Goal: Task Accomplishment & Management: Complete application form

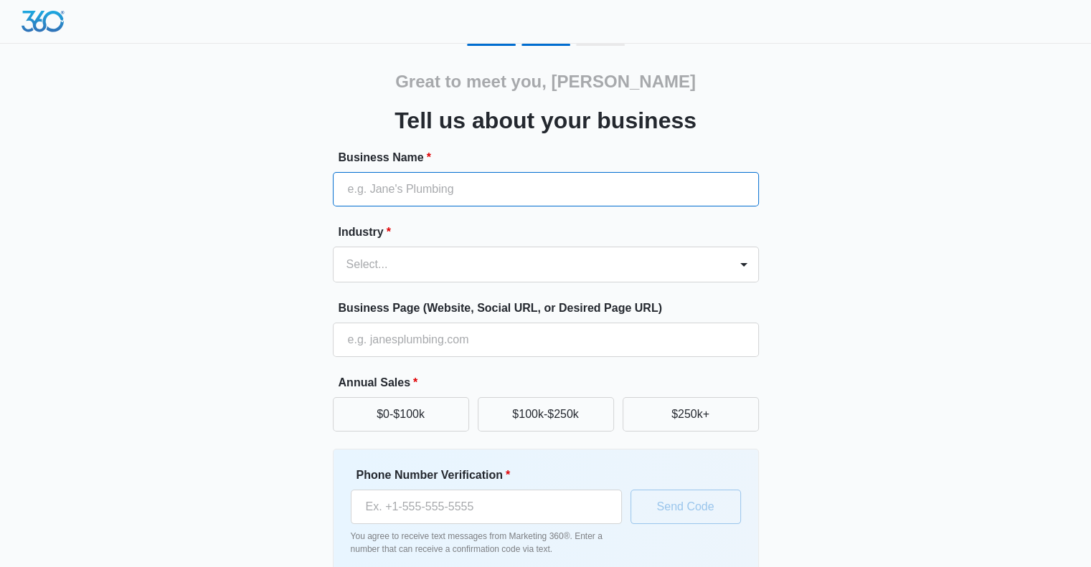
click at [384, 191] on input "Business Name *" at bounding box center [546, 189] width 426 height 34
click at [396, 191] on input "Donatos" at bounding box center [546, 189] width 426 height 34
type input "Donatos Pizza"
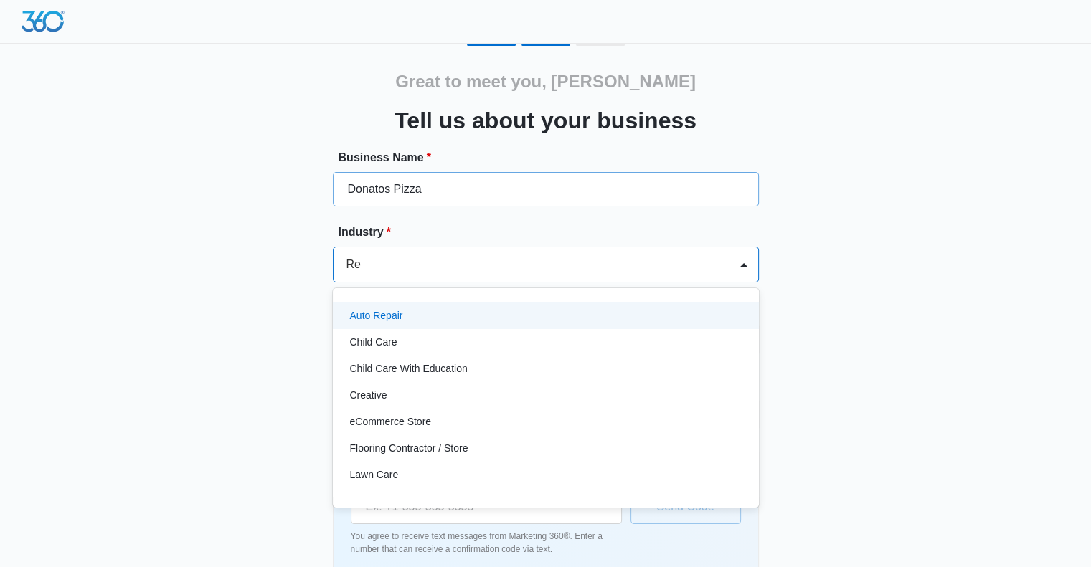
type input "Res"
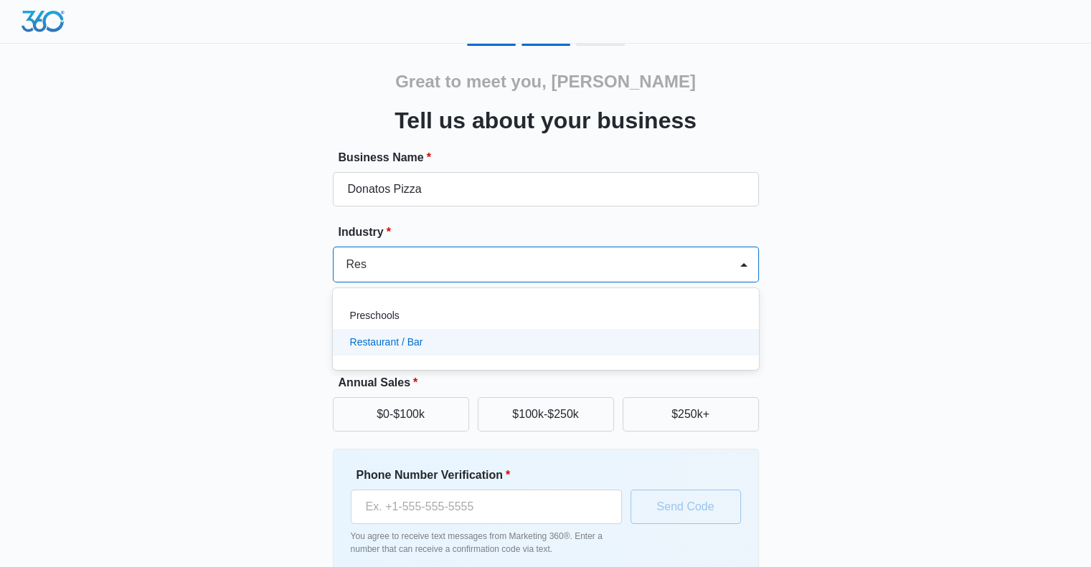
click at [430, 341] on div "Restaurant / Bar" at bounding box center [544, 342] width 389 height 15
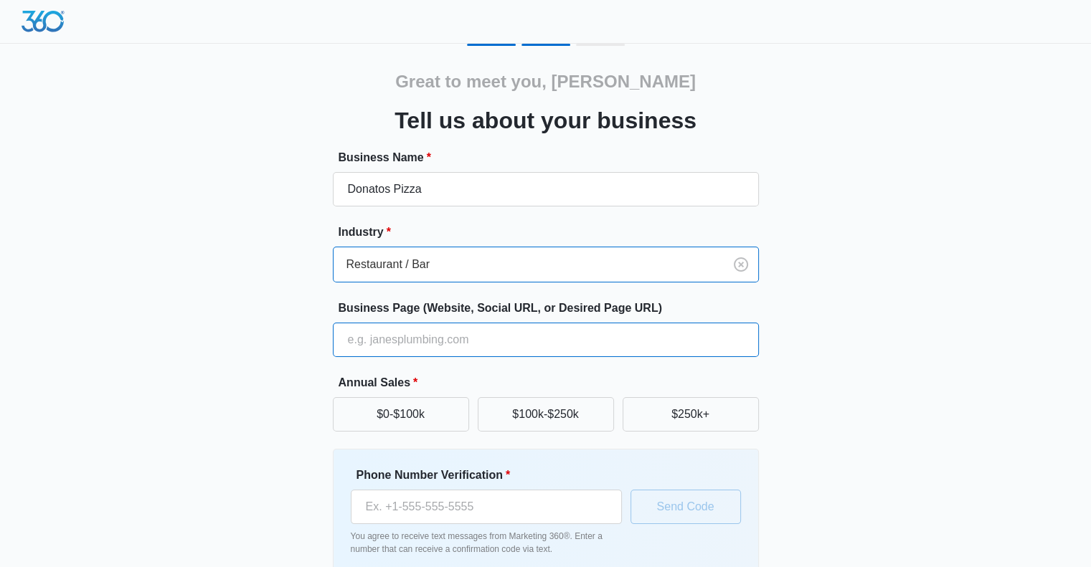
click at [376, 340] on input "Business Page (Website, Social URL, or Desired Page URL)" at bounding box center [546, 340] width 426 height 34
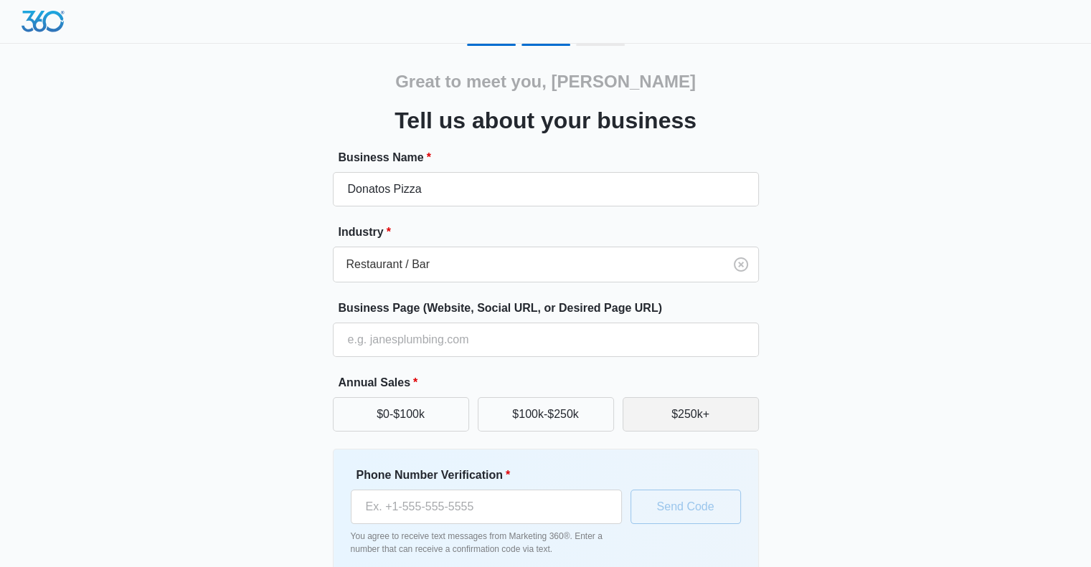
click at [673, 407] on button "$250k+" at bounding box center [690, 414] width 136 height 34
click at [366, 508] on input "Phone Number Verification *" at bounding box center [486, 507] width 271 height 34
type input "(502) 528-2048"
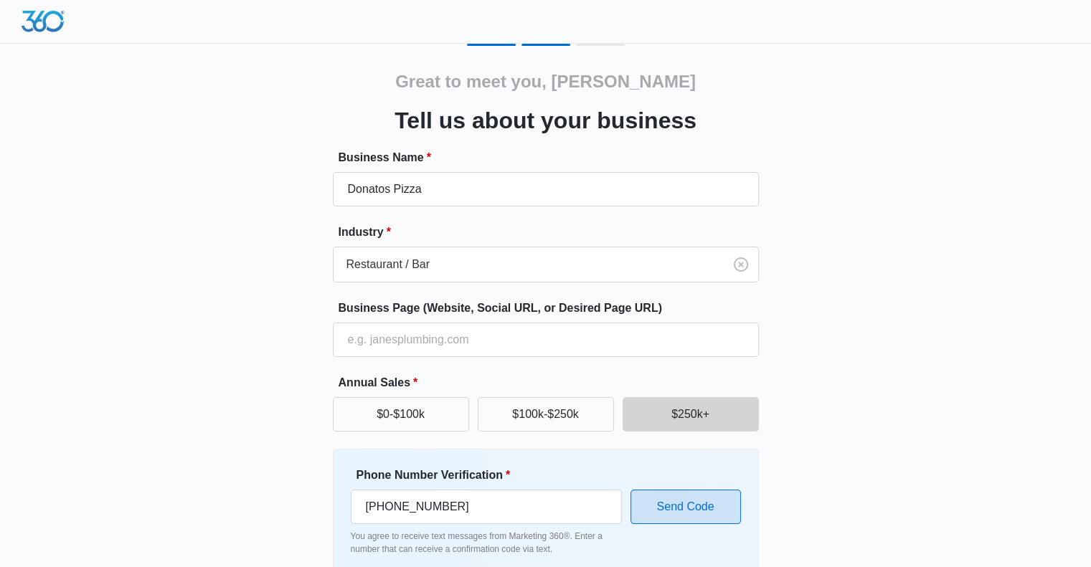
click at [688, 500] on button "Send Code" at bounding box center [685, 507] width 110 height 34
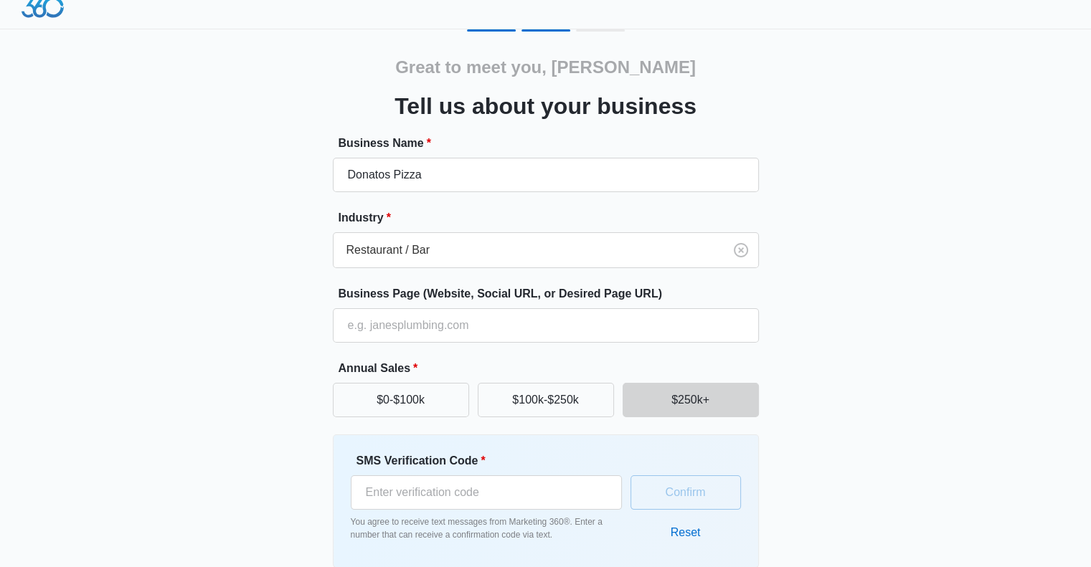
scroll to position [83, 0]
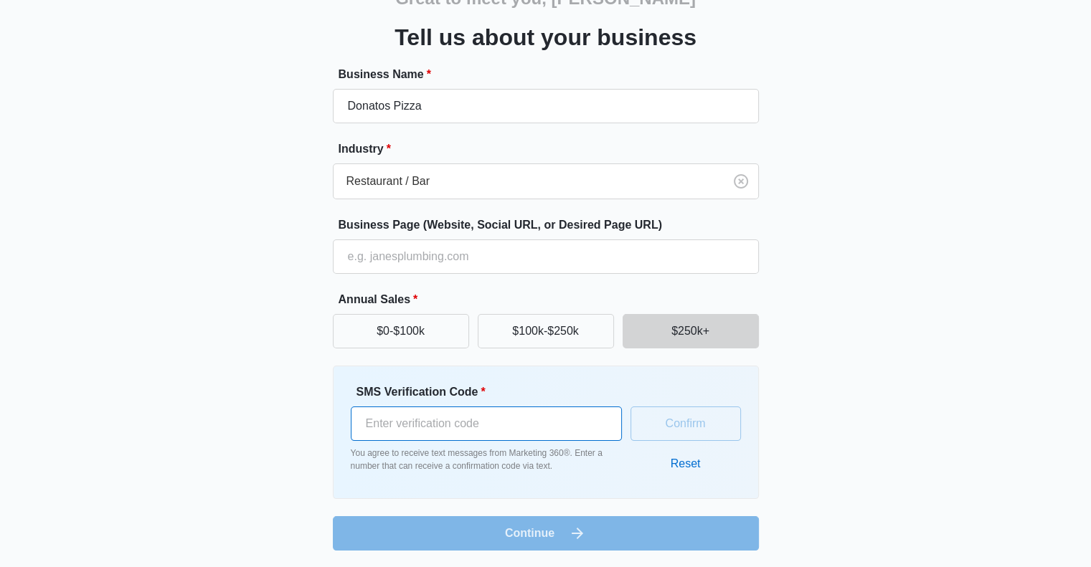
click at [387, 425] on input "SMS Verification Code *" at bounding box center [486, 424] width 271 height 34
type input "941911"
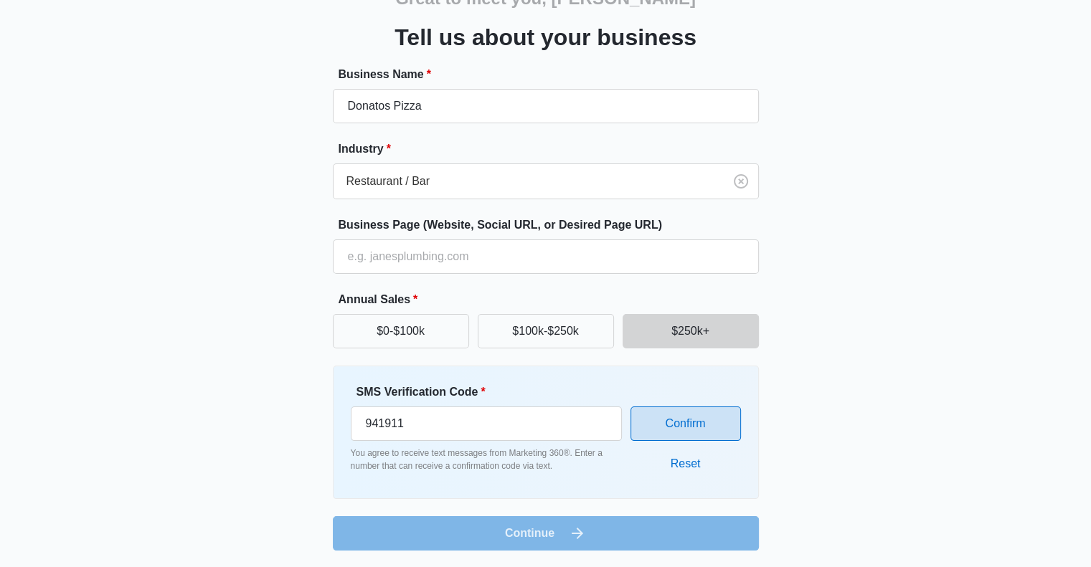
click at [677, 420] on button "Confirm" at bounding box center [685, 424] width 110 height 34
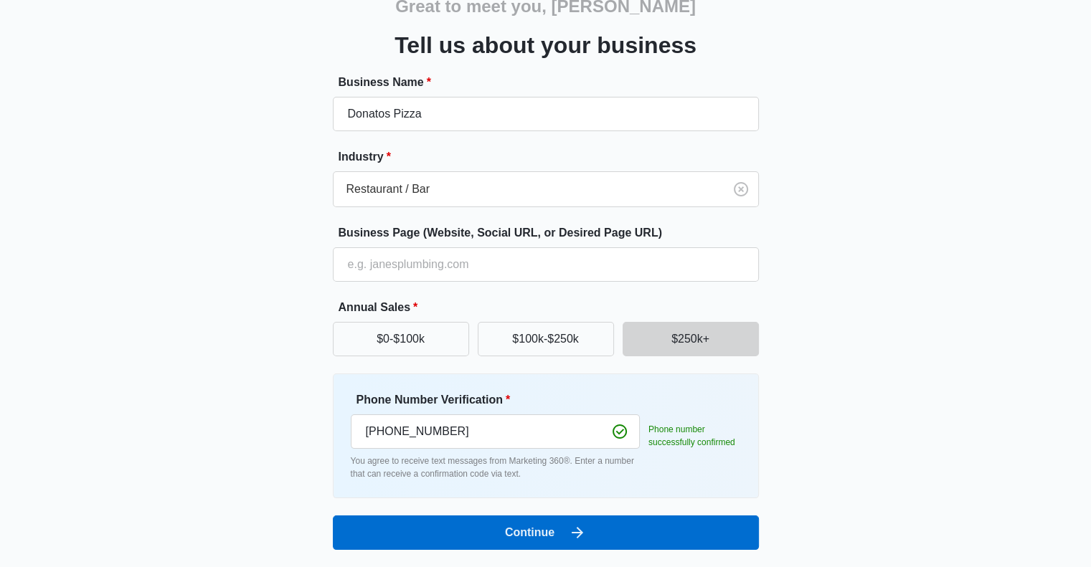
scroll to position [75, 0]
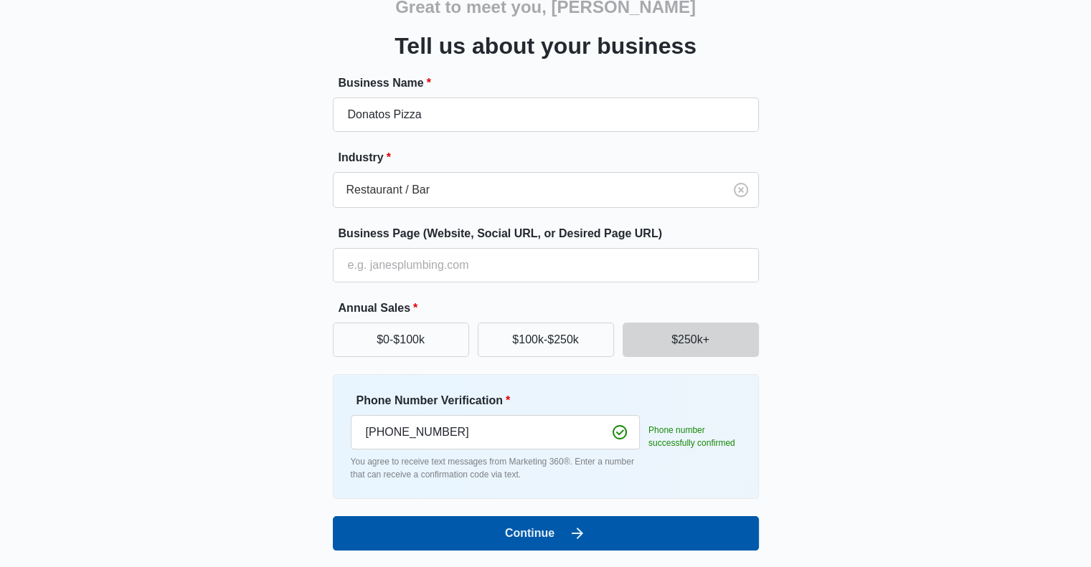
click at [460, 536] on button "Continue" at bounding box center [546, 533] width 426 height 34
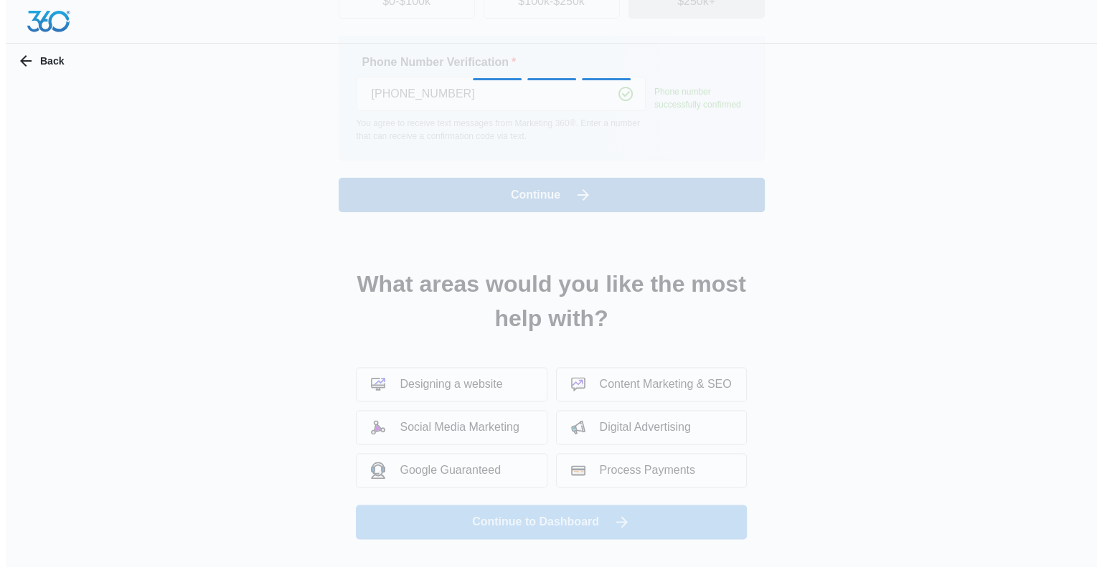
scroll to position [0, 0]
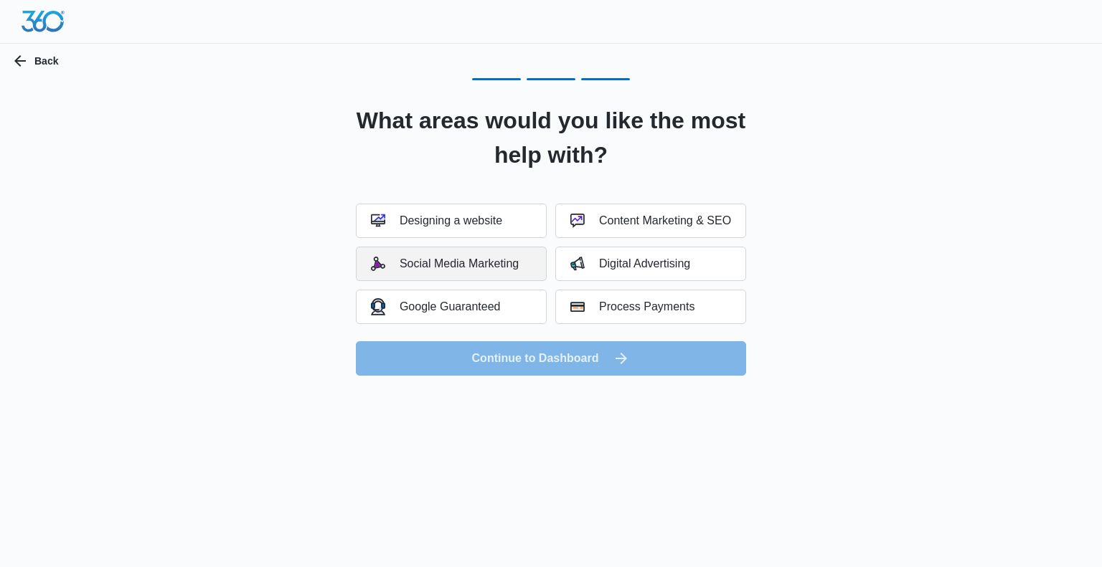
click at [470, 268] on div "Social Media Marketing" at bounding box center [445, 264] width 148 height 14
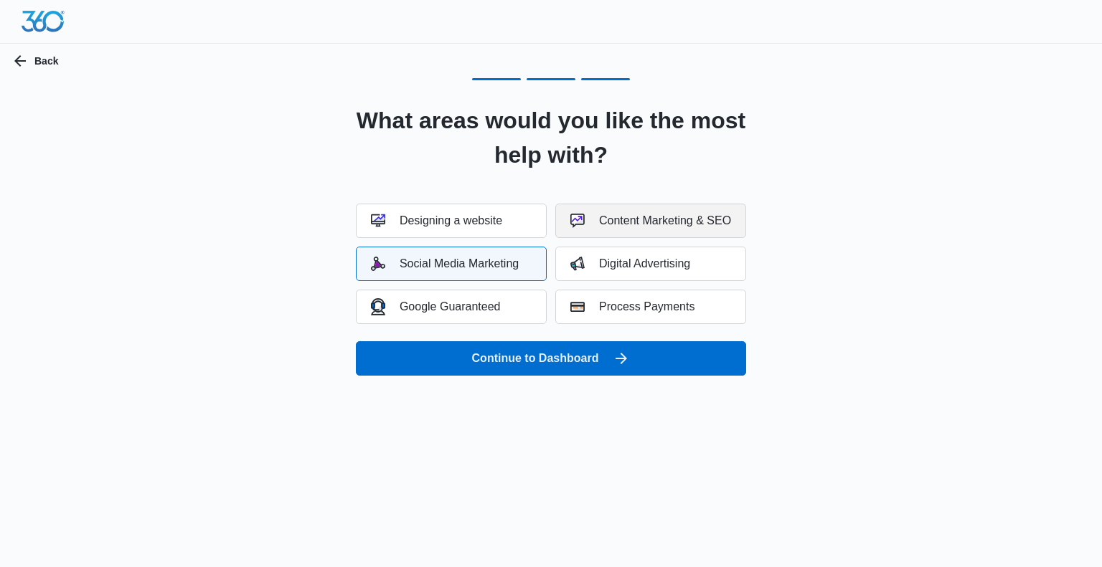
click at [675, 214] on div "Content Marketing & SEO" at bounding box center [650, 221] width 161 height 14
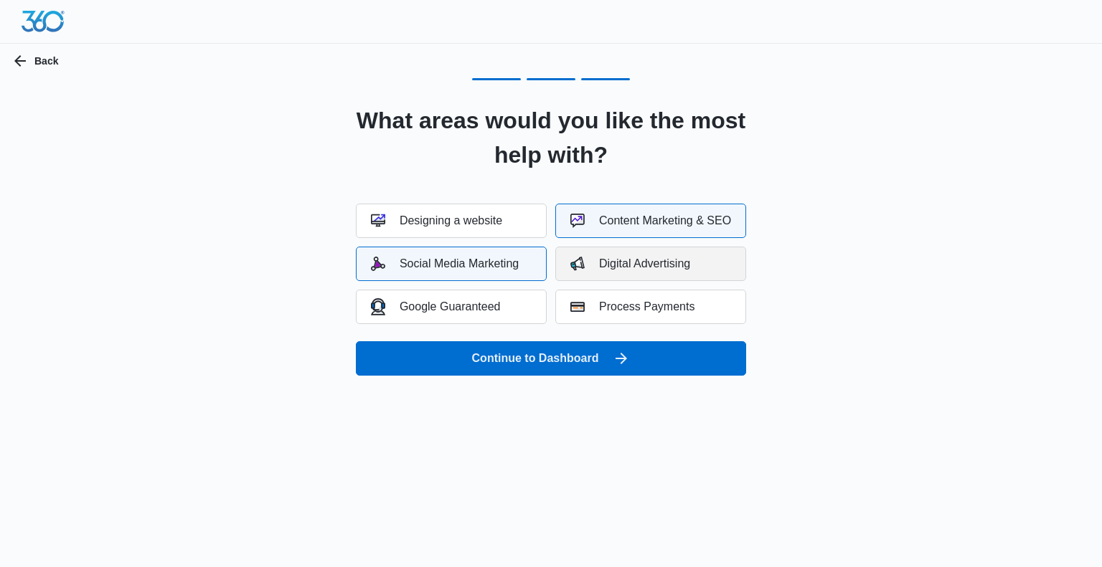
click at [676, 271] on button "Digital Advertising" at bounding box center [650, 264] width 191 height 34
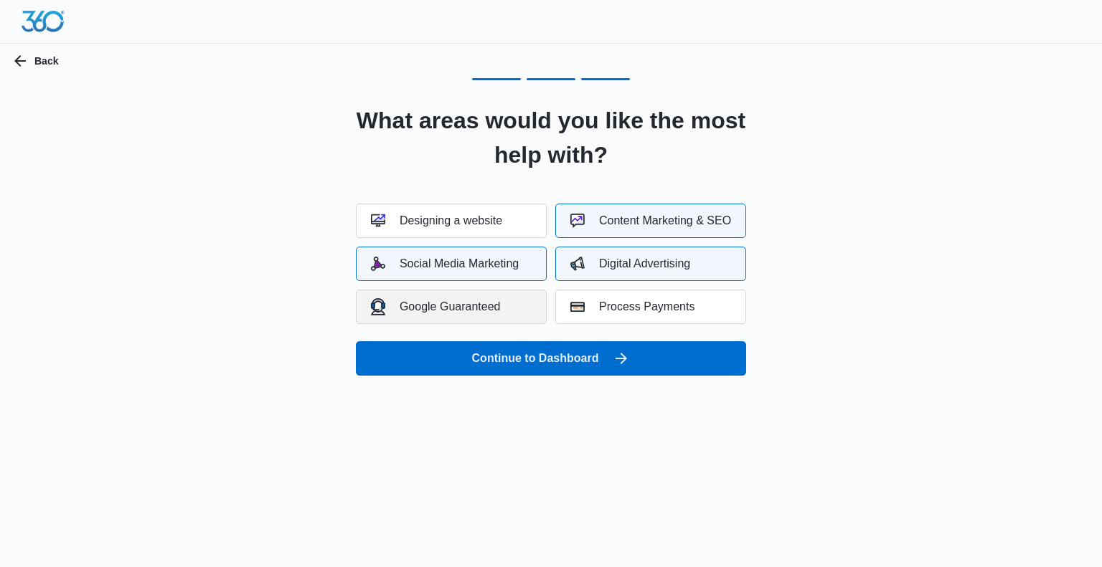
click at [492, 311] on div "Google Guaranteed" at bounding box center [436, 306] width 130 height 16
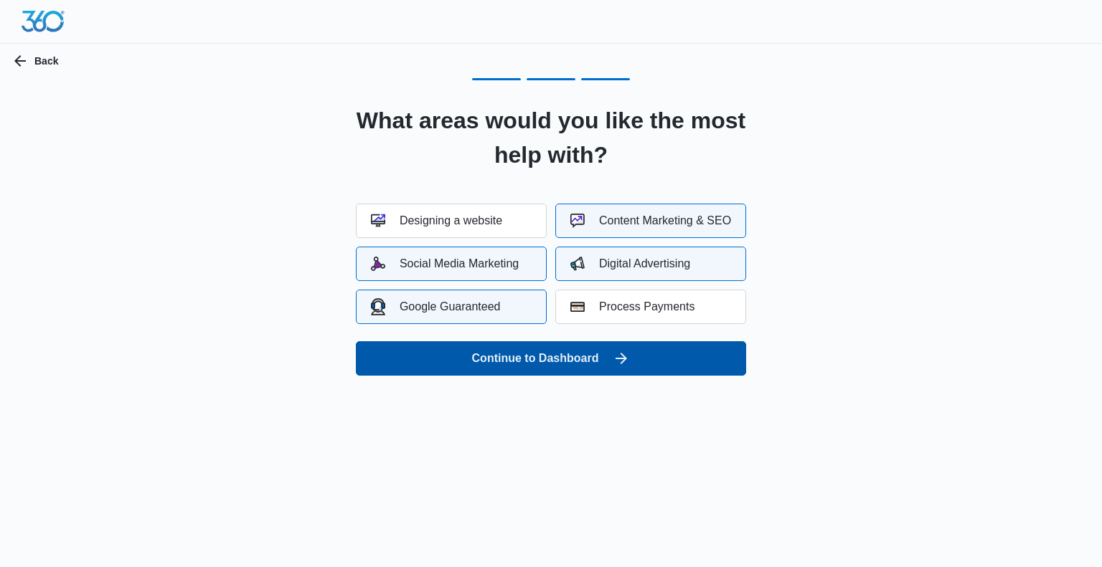
click at [588, 363] on button "Continue to Dashboard" at bounding box center [551, 358] width 390 height 34
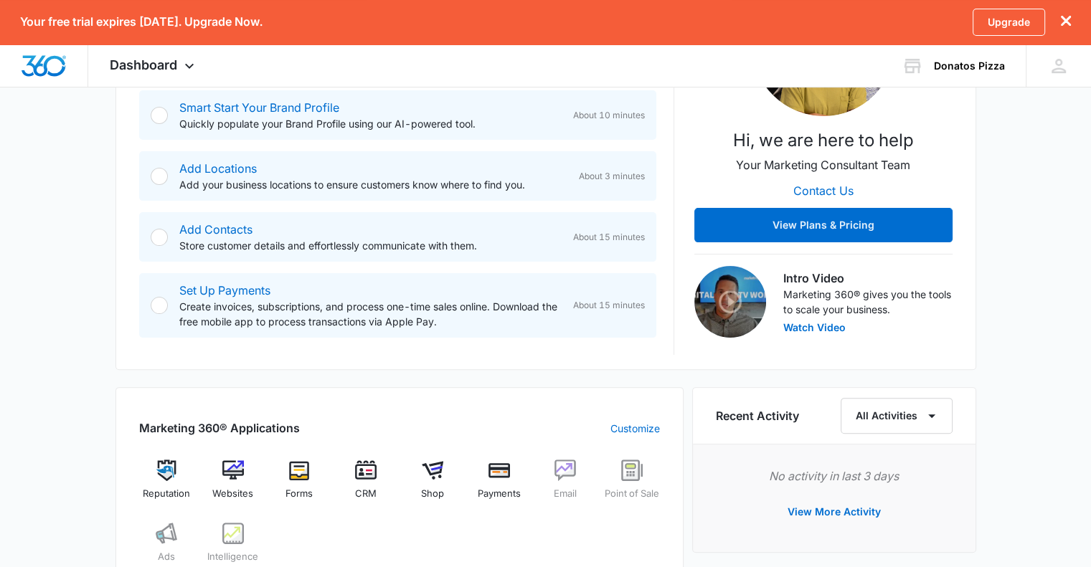
scroll to position [327, 0]
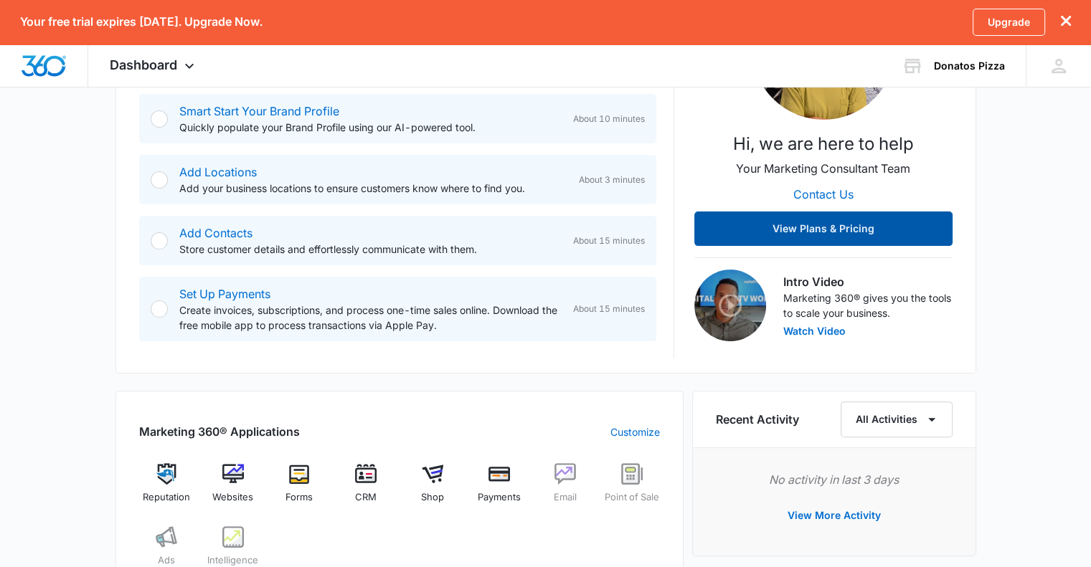
click at [787, 235] on button "View Plans & Pricing" at bounding box center [823, 229] width 258 height 34
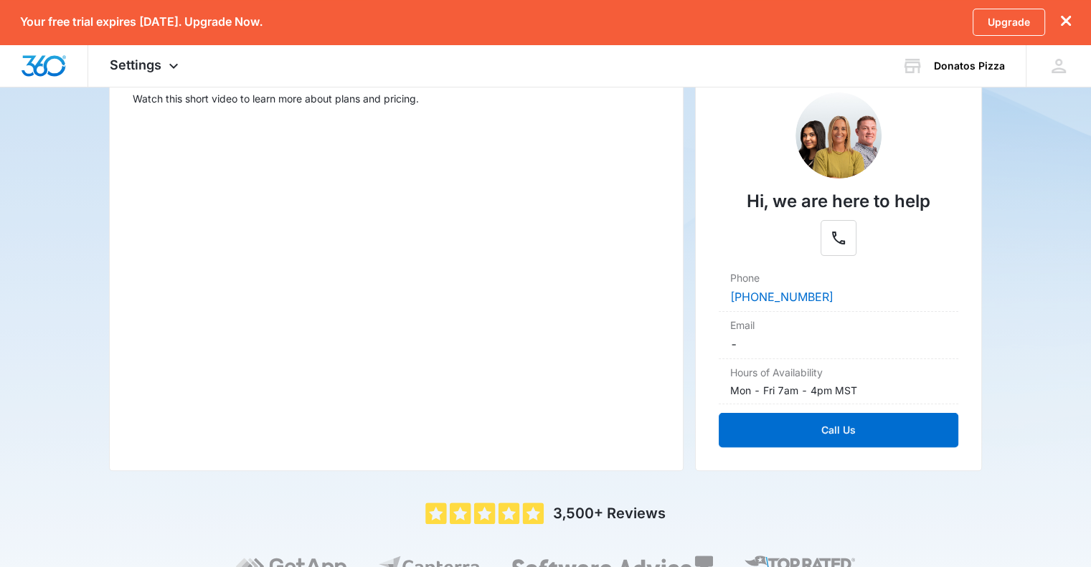
scroll to position [237, 0]
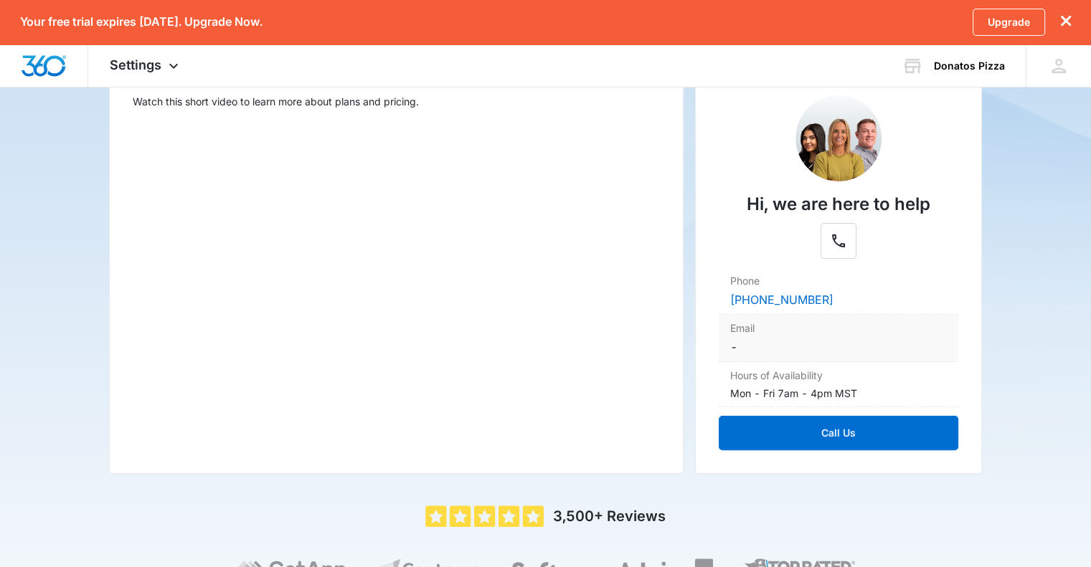
click at [749, 346] on dd "-" at bounding box center [838, 346] width 217 height 17
click at [1063, 67] on icon at bounding box center [1059, 66] width 22 height 22
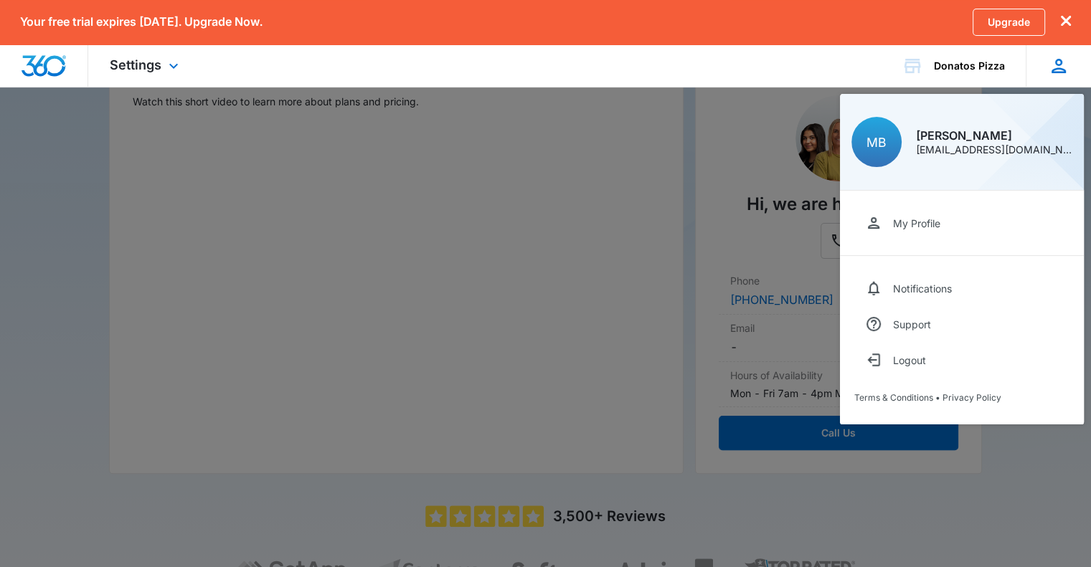
click at [1063, 67] on icon at bounding box center [1059, 66] width 22 height 22
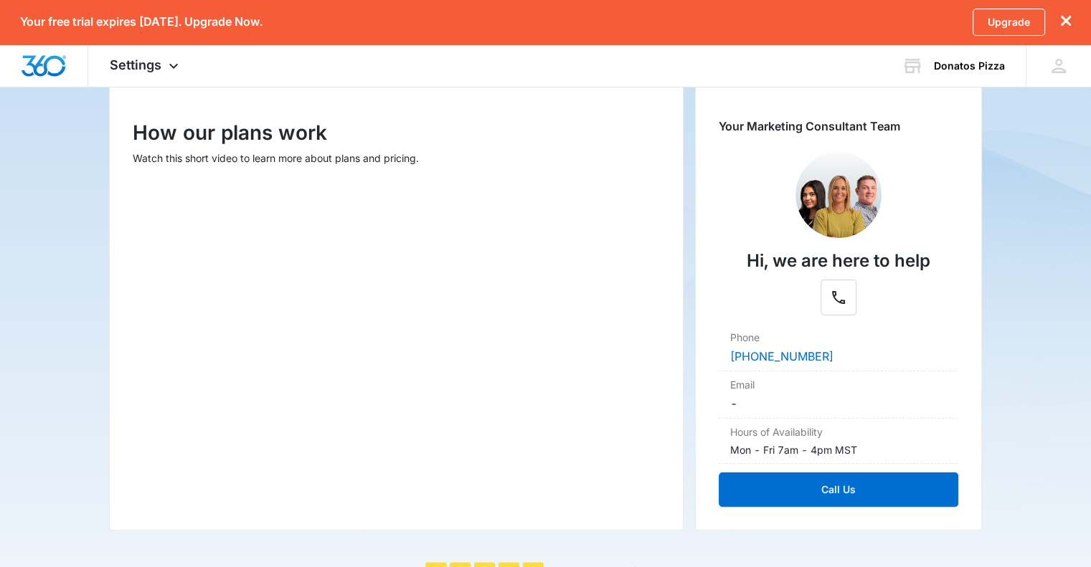
scroll to position [176, 0]
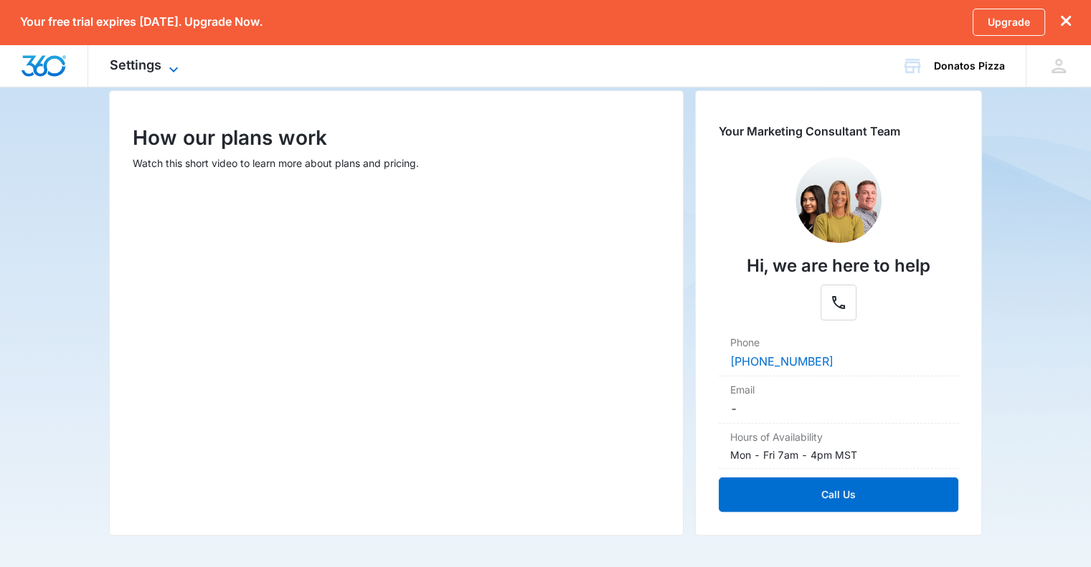
click at [169, 65] on icon at bounding box center [173, 69] width 17 height 17
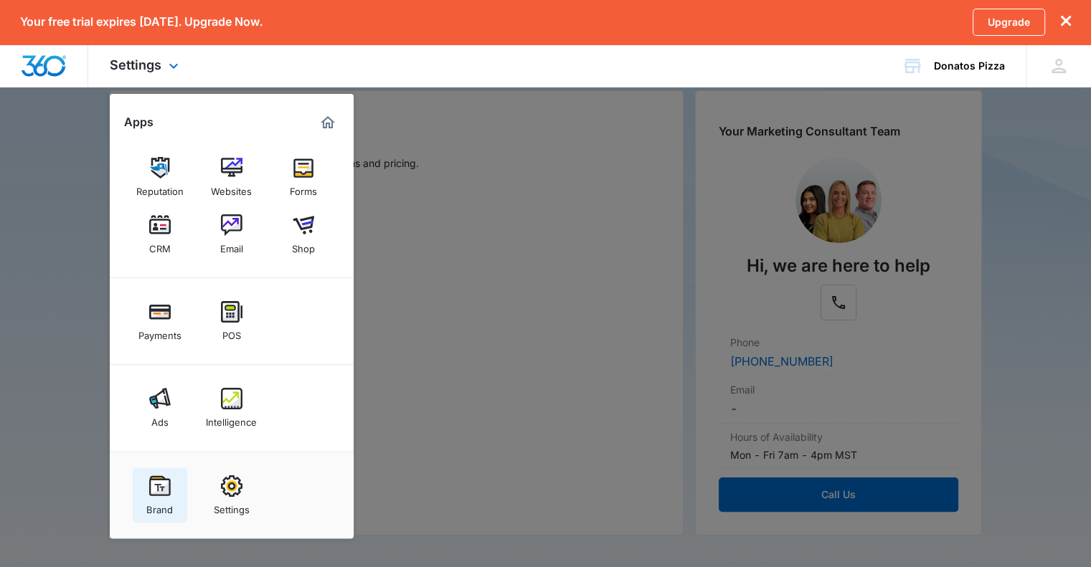
click at [152, 479] on img at bounding box center [160, 486] width 22 height 22
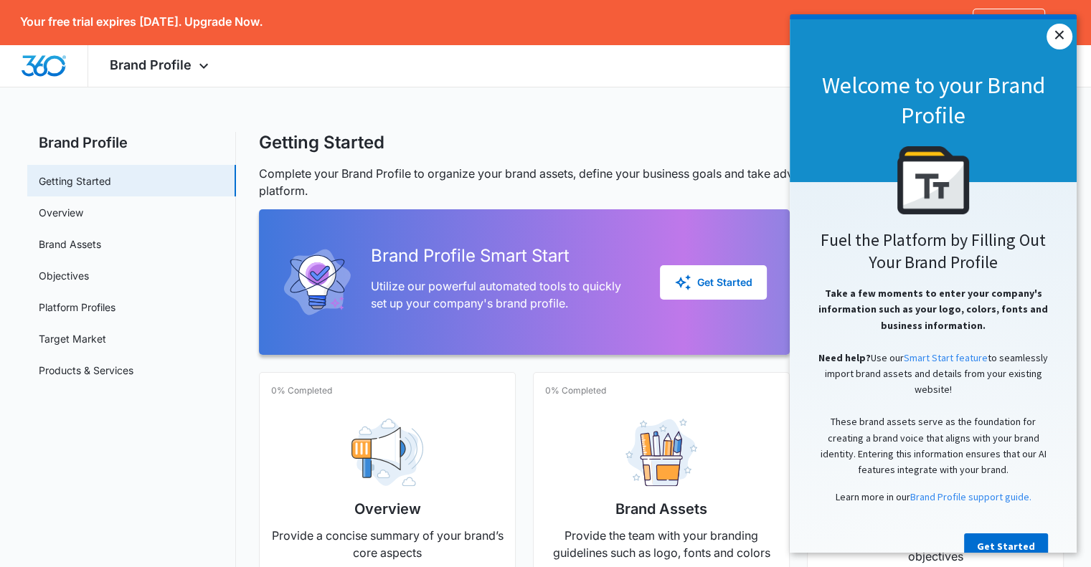
click at [1059, 34] on link "×" at bounding box center [1059, 37] width 26 height 26
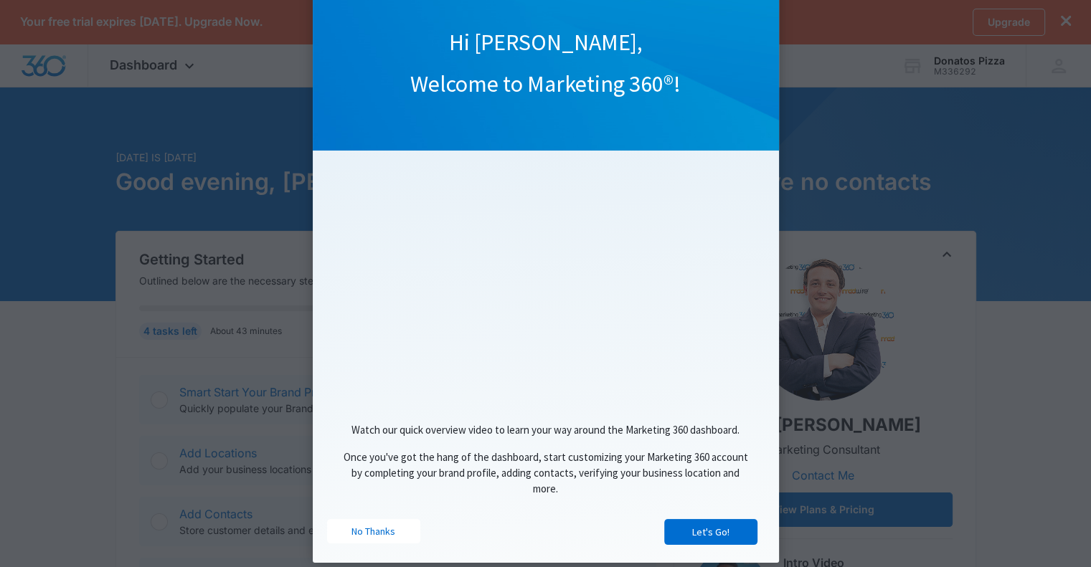
scroll to position [80, 0]
